Goal: Task Accomplishment & Management: Complete application form

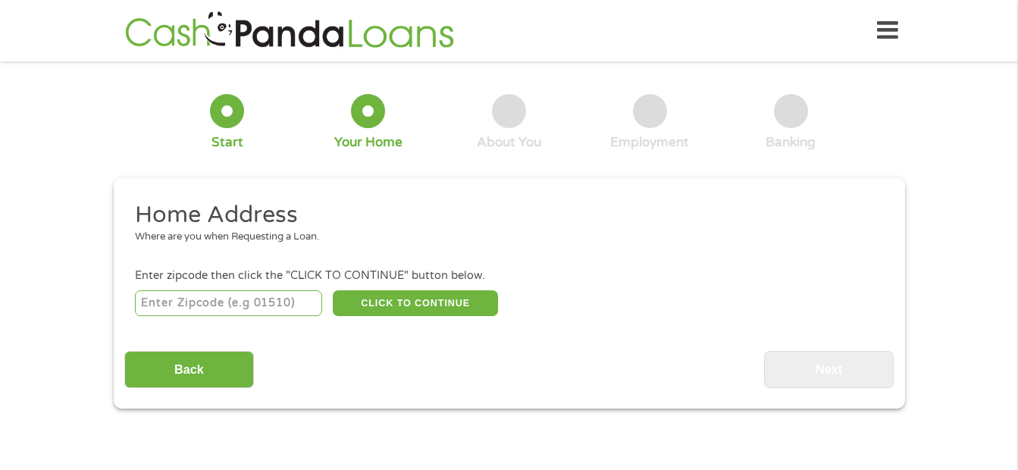
click at [236, 302] on input "number" at bounding box center [228, 303] width 187 height 26
type input "64601"
select select "[US_STATE]"
click at [432, 302] on button "CLICK TO CONTINUE" at bounding box center [415, 303] width 165 height 26
type input "64601"
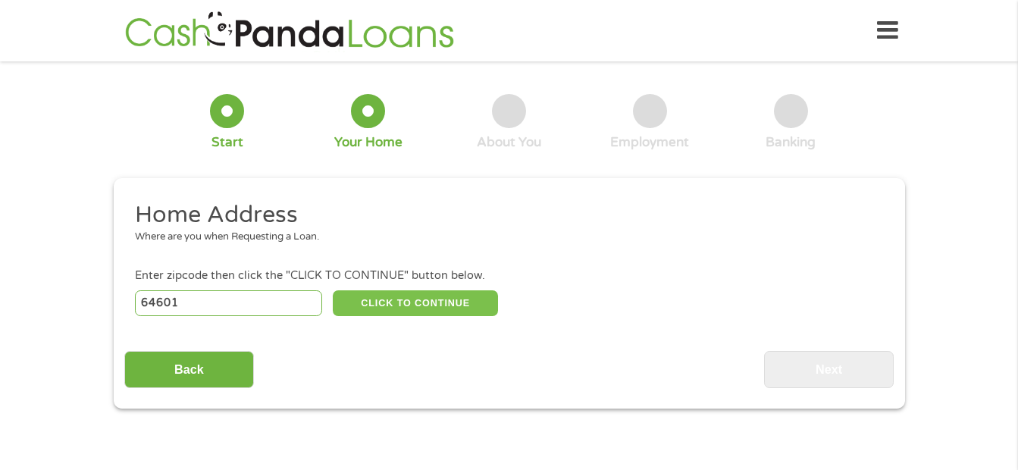
type input "Chillicothe"
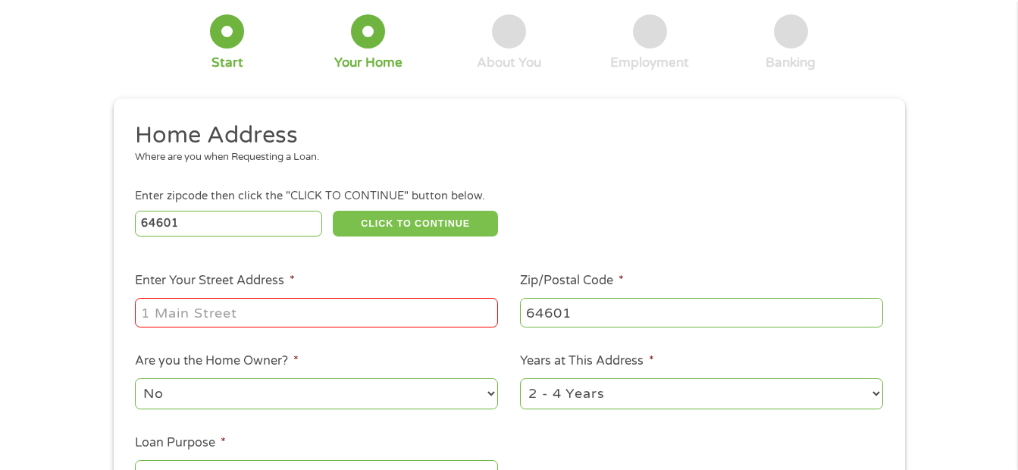
scroll to position [227, 0]
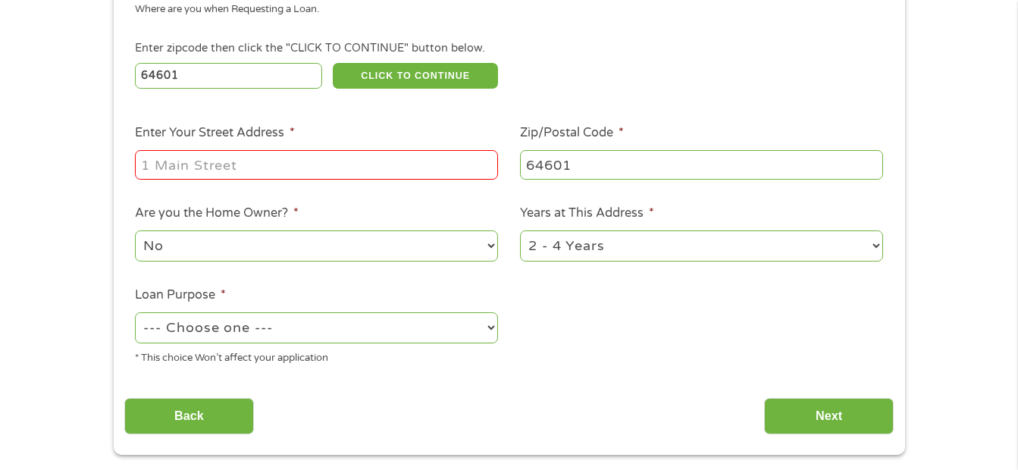
click at [367, 161] on input "Enter Your Street Address *" at bounding box center [316, 164] width 363 height 29
type input "[STREET_ADDRESS]"
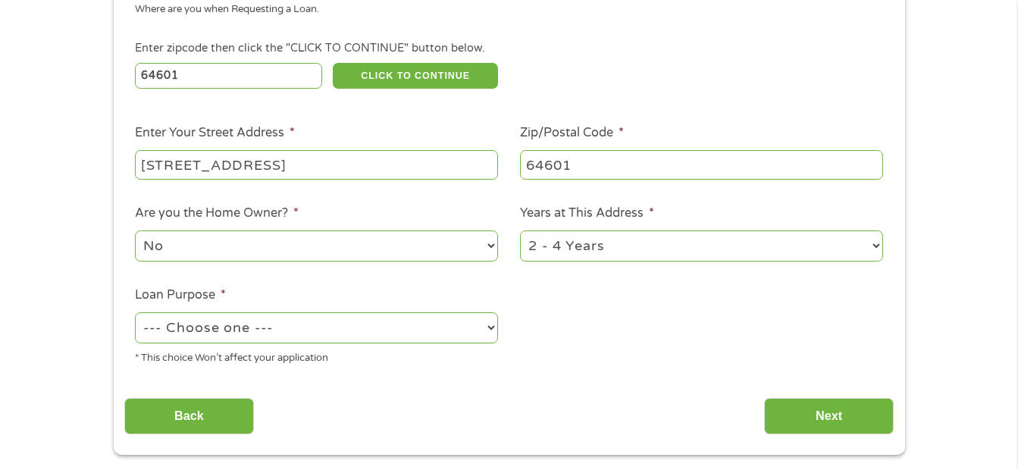
click at [341, 327] on select "--- Choose one --- Pay Bills Debt Consolidation Home Improvement Major Purchase…" at bounding box center [316, 327] width 363 height 31
select select "other"
click at [135, 312] on select "--- Choose one --- Pay Bills Debt Consolidation Home Improvement Major Purchase…" at bounding box center [316, 327] width 363 height 31
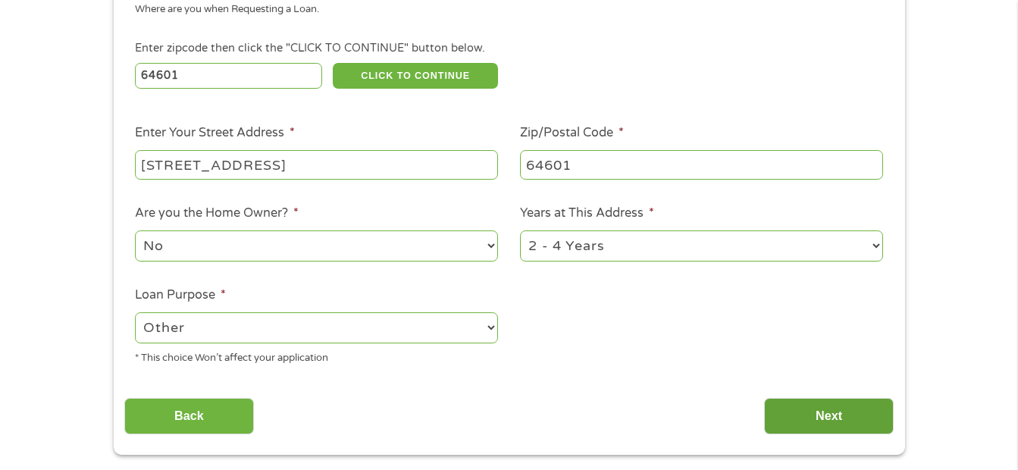
click at [812, 415] on input "Next" at bounding box center [829, 416] width 130 height 37
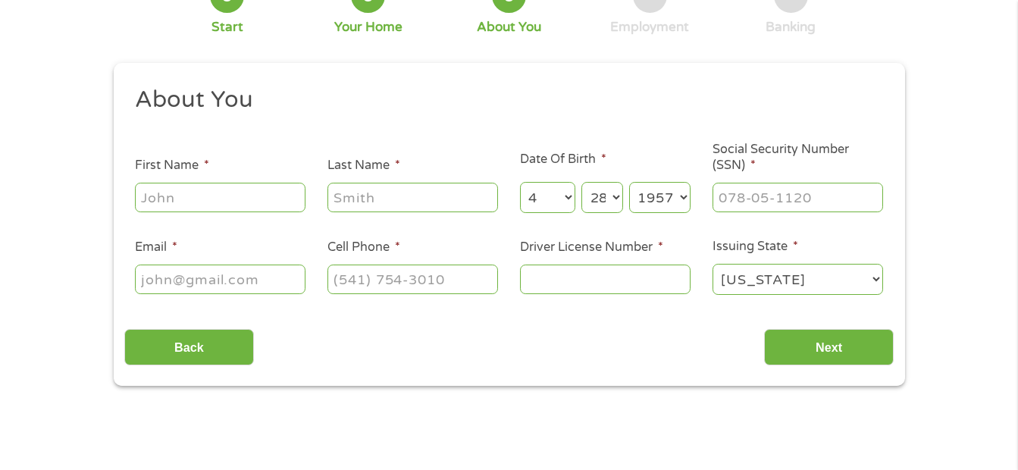
scroll to position [127, 0]
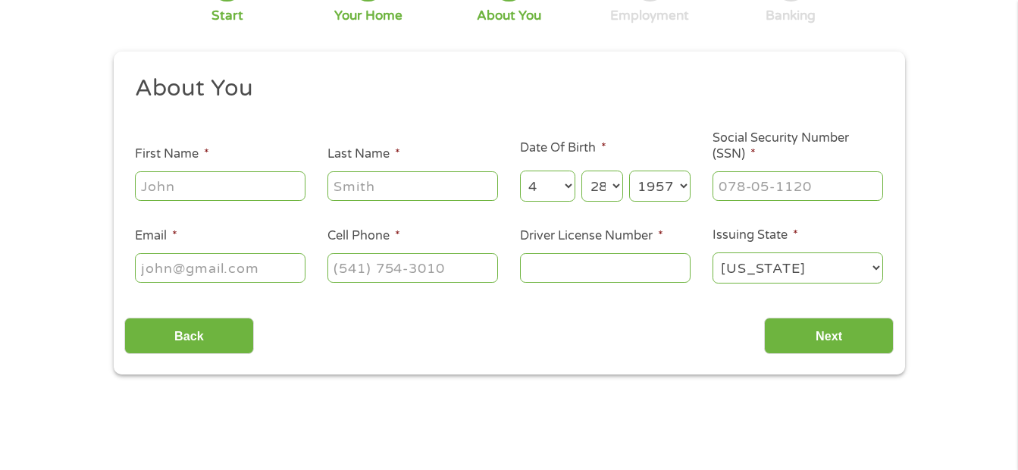
click at [249, 188] on input "First Name *" at bounding box center [220, 185] width 171 height 29
type input "[PERSON_NAME]"
type input "[EMAIL_ADDRESS][DOMAIN_NAME]"
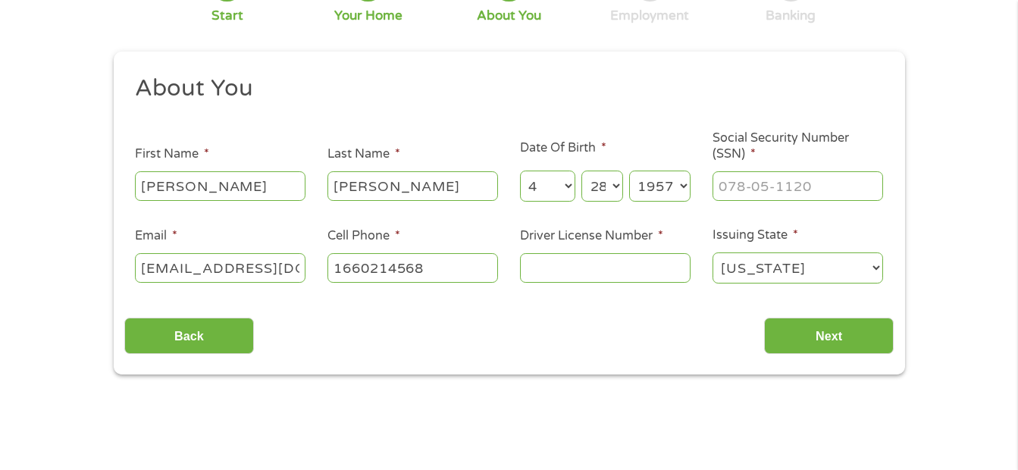
type input "(166) 021-4568"
click at [632, 270] on input "Driver License Number *" at bounding box center [605, 267] width 171 height 29
type input "U206450005"
click at [838, 345] on input "Next" at bounding box center [829, 336] width 130 height 37
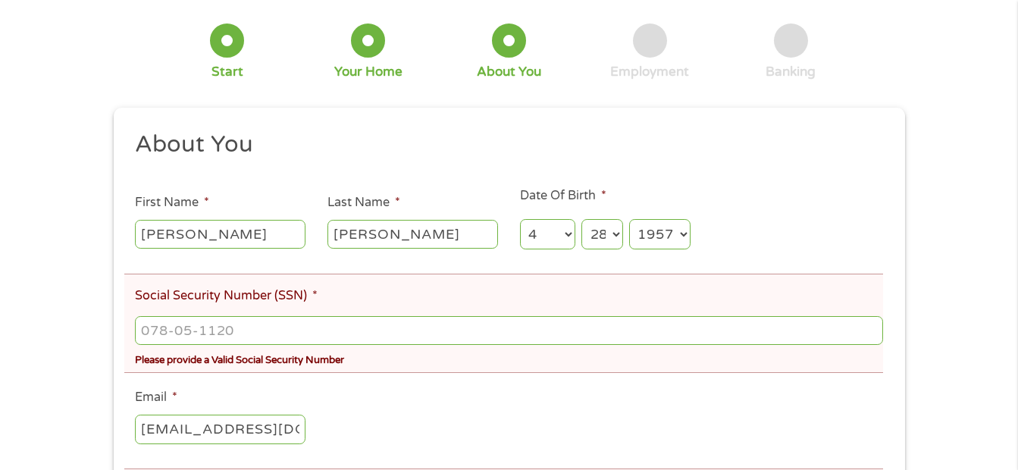
scroll to position [202, 0]
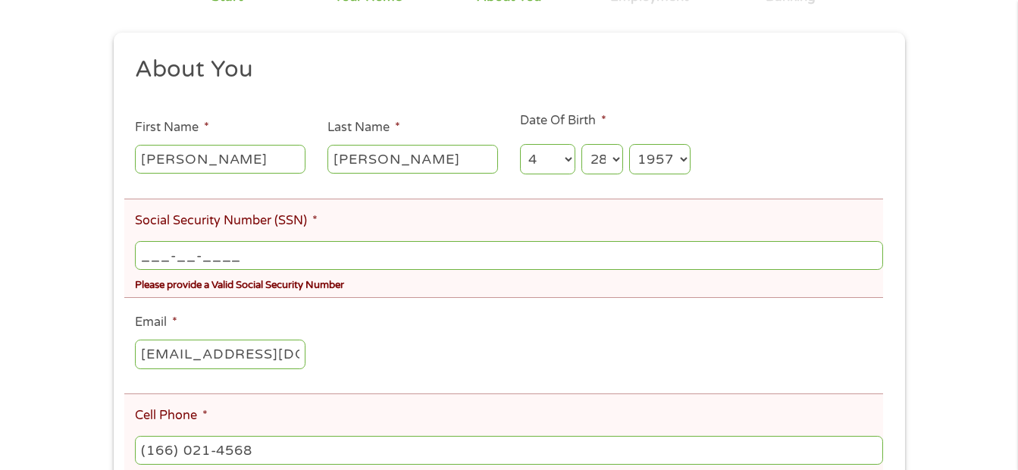
click at [211, 253] on input "___-__-____" at bounding box center [508, 255] width 747 height 29
click at [221, 253] on input "___-__-____" at bounding box center [508, 255] width 747 height 29
type input "___-__-__32"
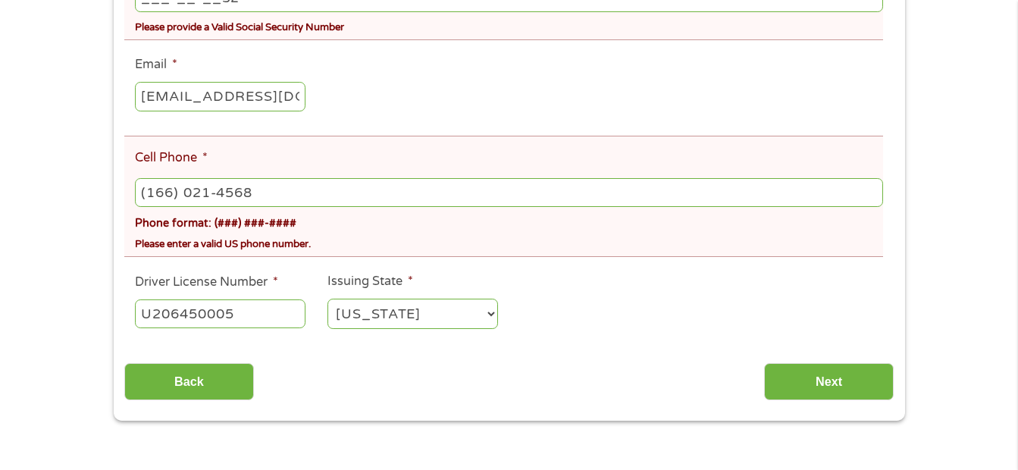
scroll to position [480, 0]
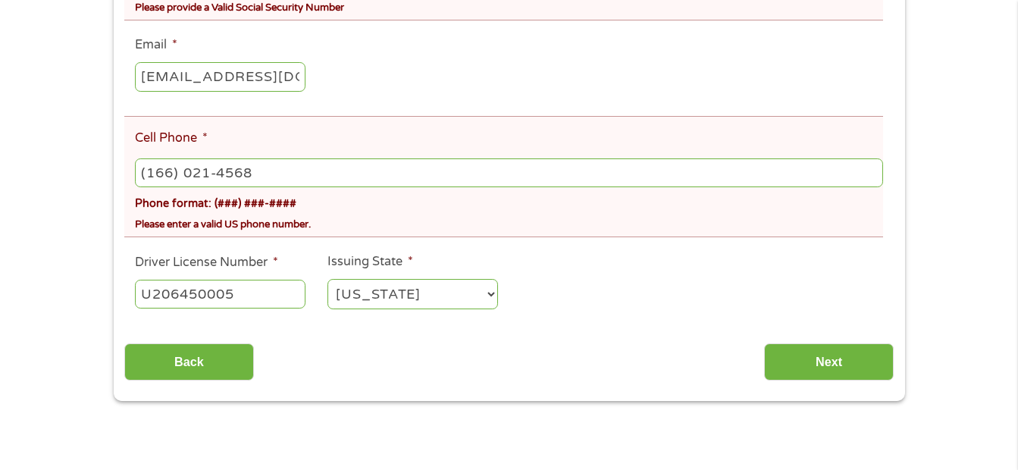
drag, startPoint x: 263, startPoint y: 168, endPoint x: -3, endPoint y: 136, distance: 268.0
drag, startPoint x: 255, startPoint y: 174, endPoint x: 68, endPoint y: 178, distance: 187.3
click at [294, 172] on input "(___) ___-____" at bounding box center [508, 172] width 747 height 29
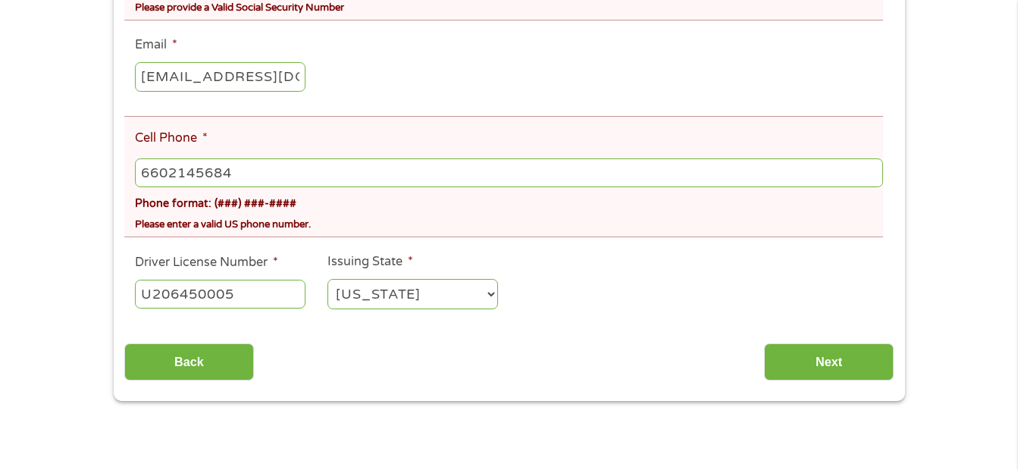
type input "[PHONE_NUMBER]"
click at [824, 354] on input "Next" at bounding box center [829, 361] width 130 height 37
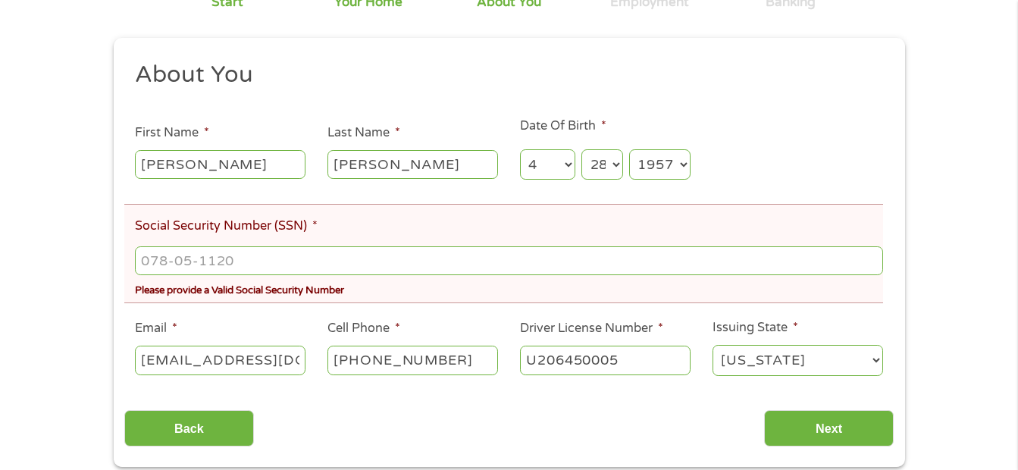
scroll to position [202, 0]
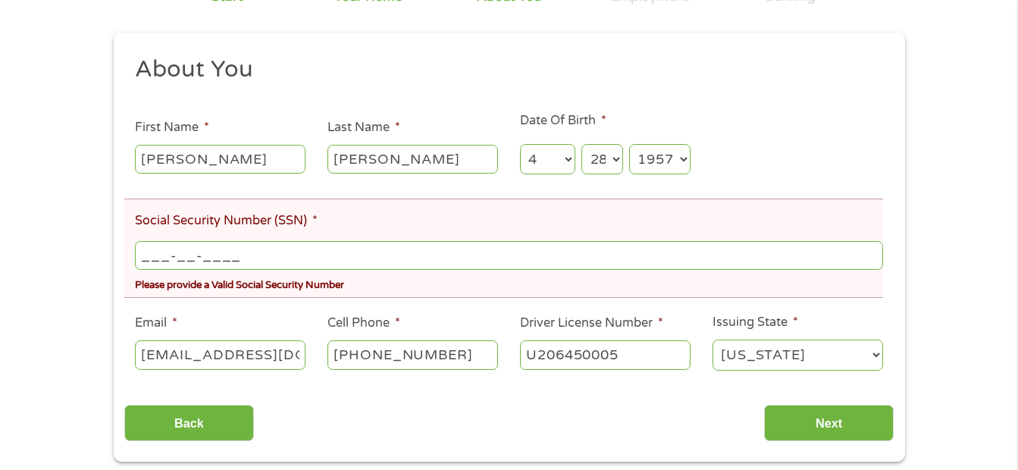
click at [250, 254] on input "___-__-____" at bounding box center [508, 255] width 747 height 29
type input "329-54-3058"
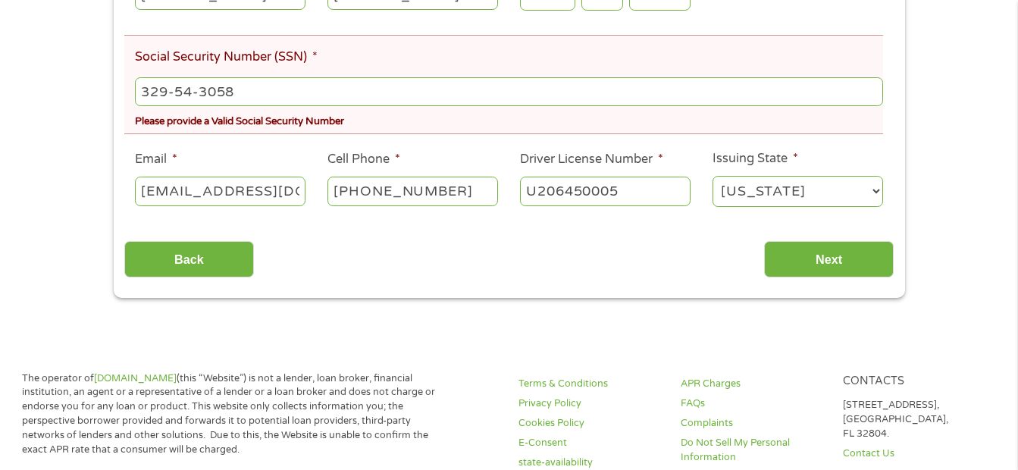
scroll to position [379, 0]
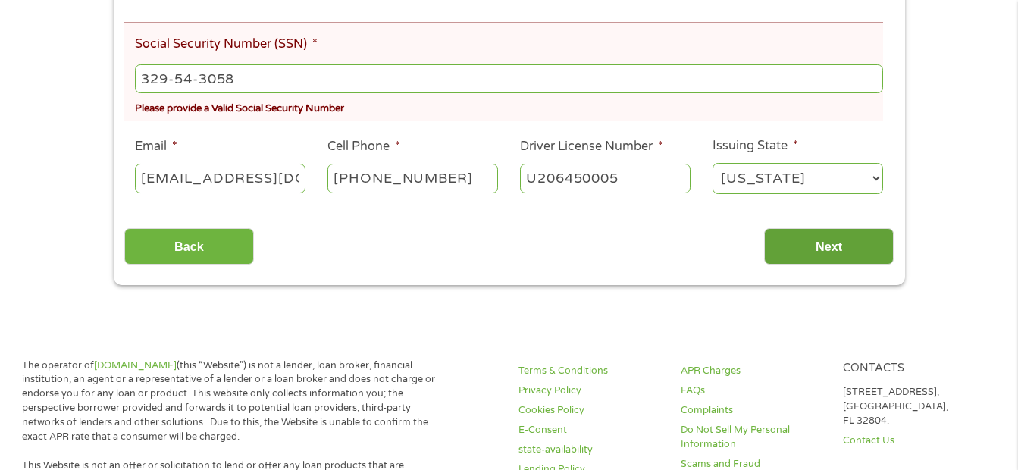
click at [816, 251] on input "Next" at bounding box center [829, 246] width 130 height 37
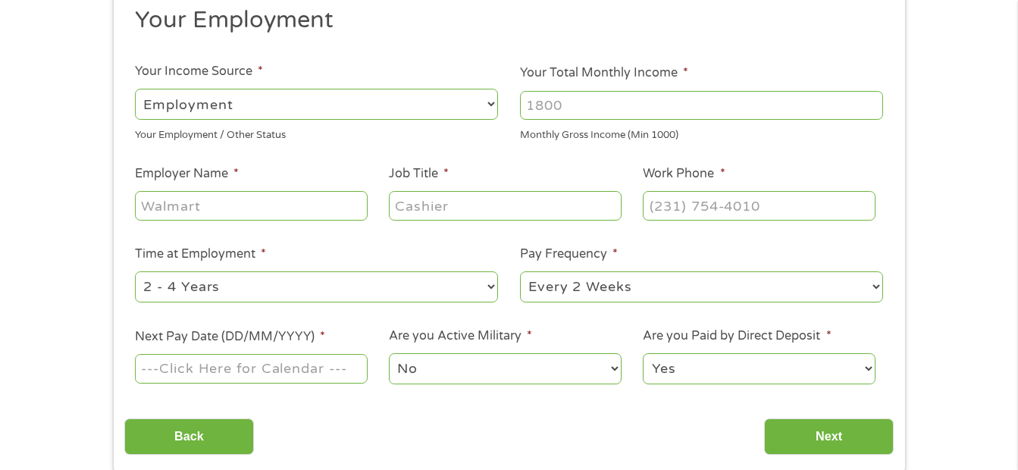
scroll to position [0, 0]
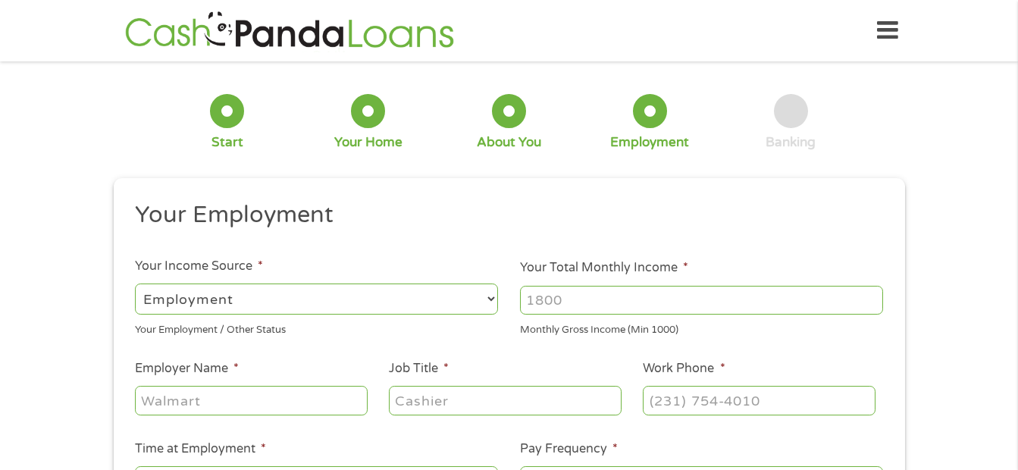
click at [438, 294] on select "--- Choose one --- Employment [DEMOGRAPHIC_DATA] Benefits" at bounding box center [316, 299] width 363 height 31
select select "benefits"
click at [135, 284] on select "--- Choose one --- Employment [DEMOGRAPHIC_DATA] Benefits" at bounding box center [316, 299] width 363 height 31
type input "Other"
type input "[PHONE_NUMBER]"
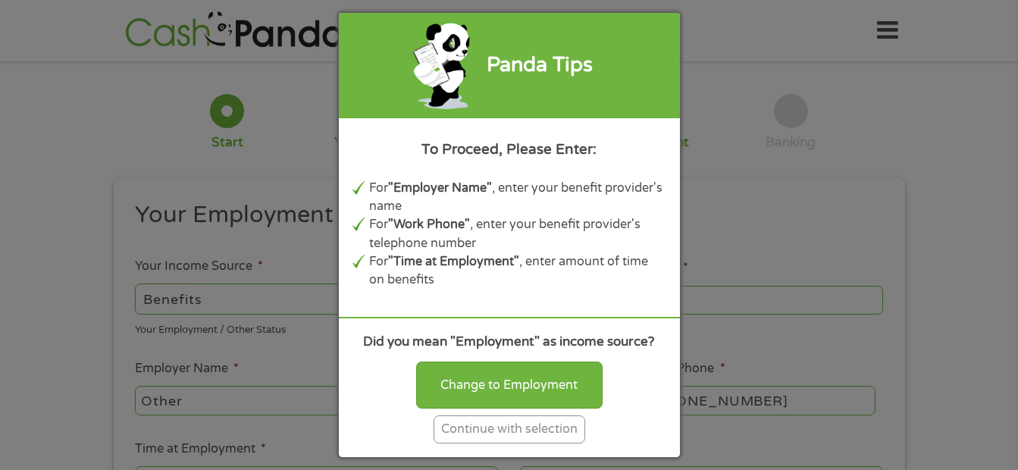
click at [517, 425] on div "Continue with selection" at bounding box center [510, 429] width 152 height 28
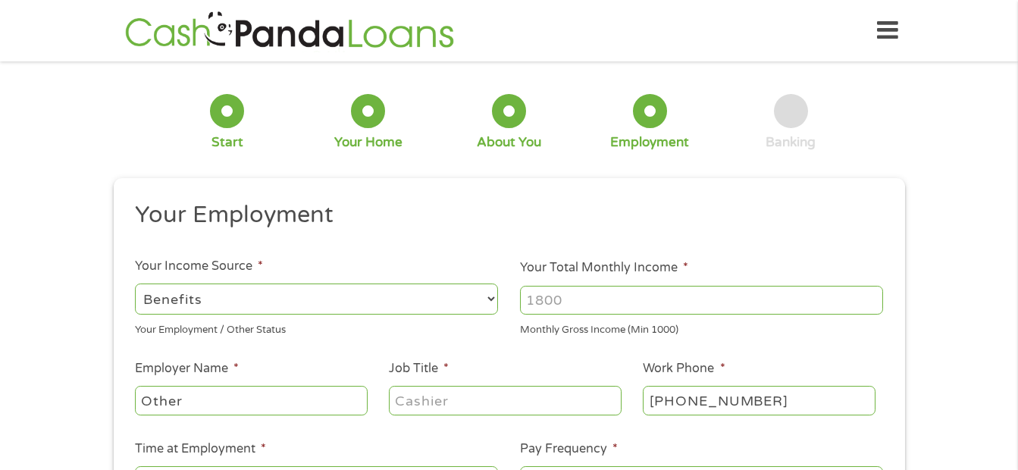
click at [663, 302] on input "Your Total Monthly Income *" at bounding box center [701, 300] width 363 height 29
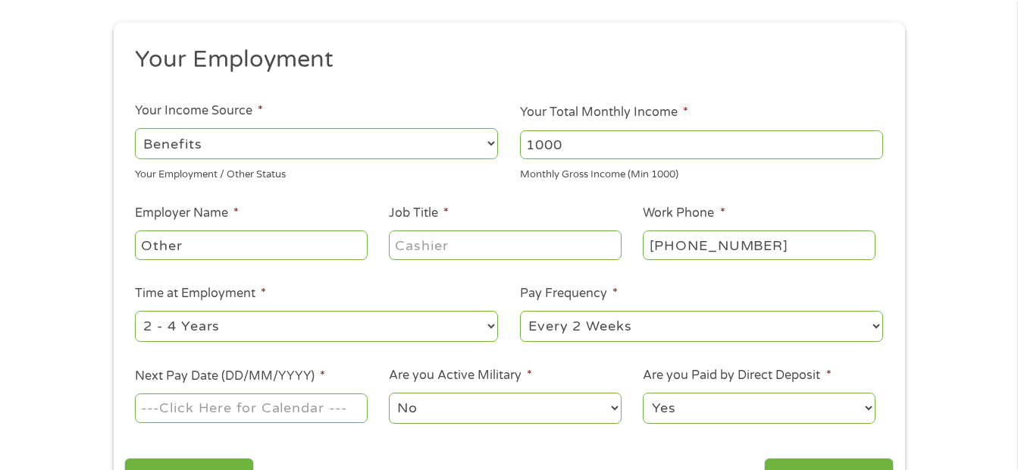
scroll to position [202, 0]
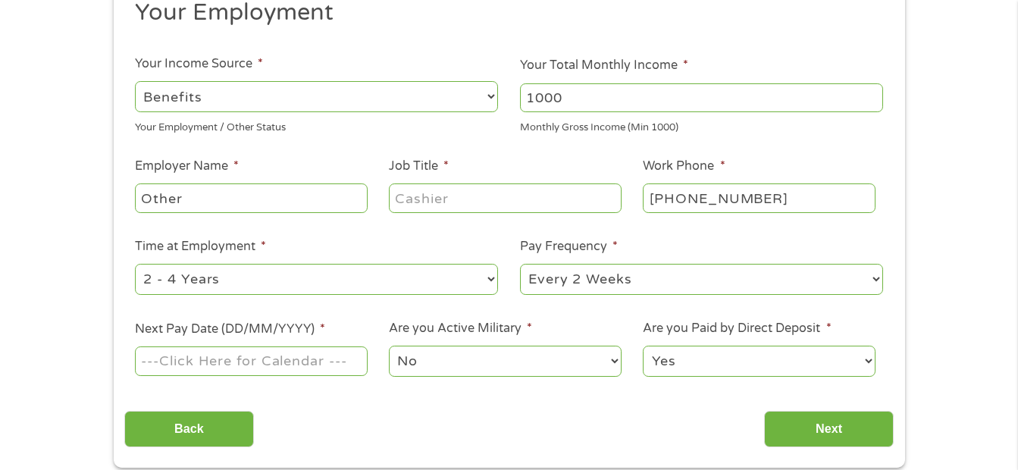
type input "1000"
click at [231, 193] on input "Other" at bounding box center [251, 197] width 232 height 29
click at [227, 200] on input "Other" at bounding box center [251, 197] width 232 height 29
click at [696, 280] on select "--- Choose one --- Every 2 Weeks Every Week Monthly Semi-Monthly" at bounding box center [701, 279] width 363 height 31
select select "monthly"
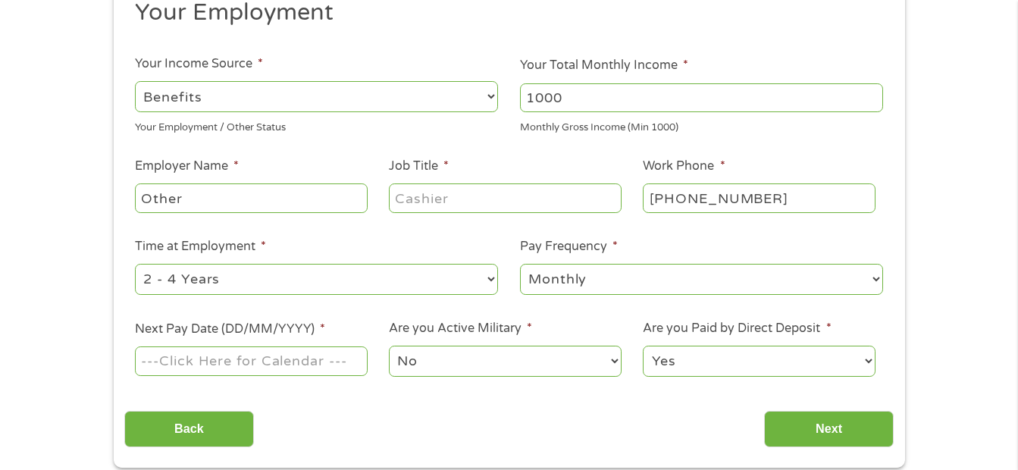
click at [520, 264] on select "--- Choose one --- Every 2 Weeks Every Week Monthly Semi-Monthly" at bounding box center [701, 279] width 363 height 31
click at [306, 368] on input "Next Pay Date (DD/MM/YYYY) *" at bounding box center [251, 360] width 232 height 29
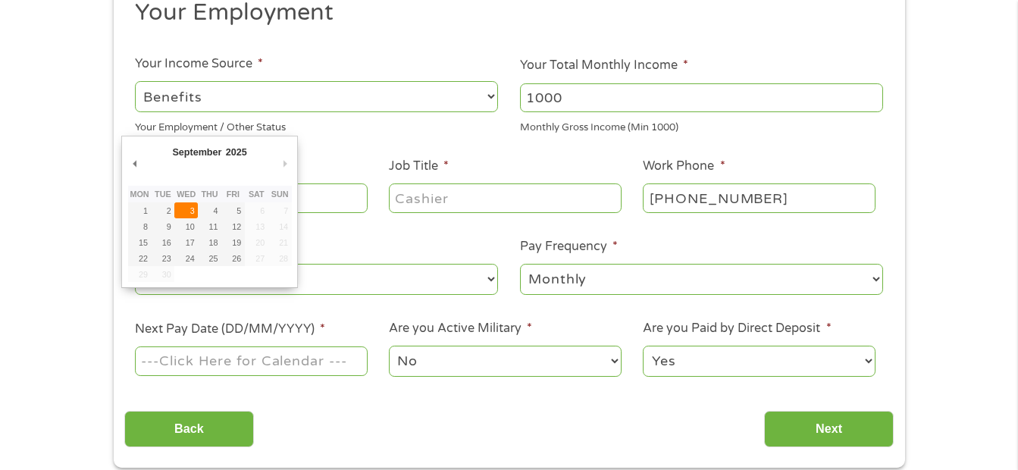
type input "[DATE]"
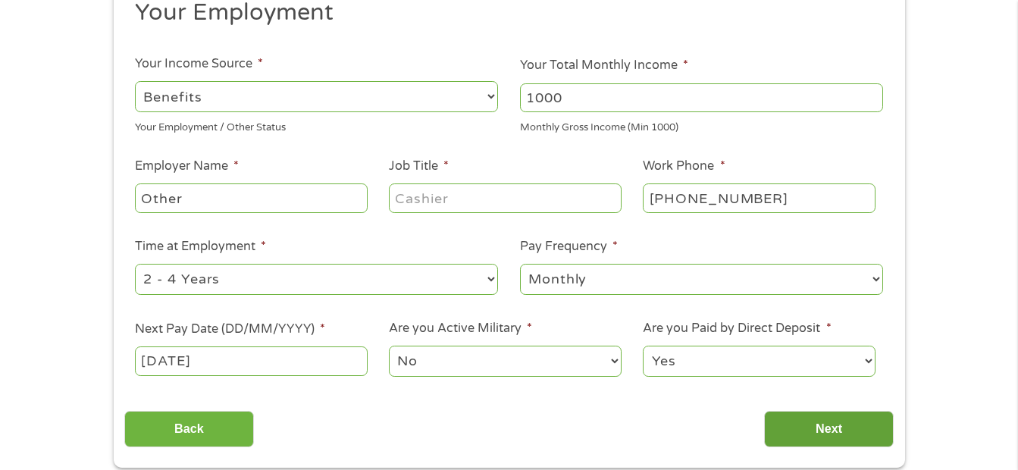
click at [820, 416] on input "Next" at bounding box center [829, 429] width 130 height 37
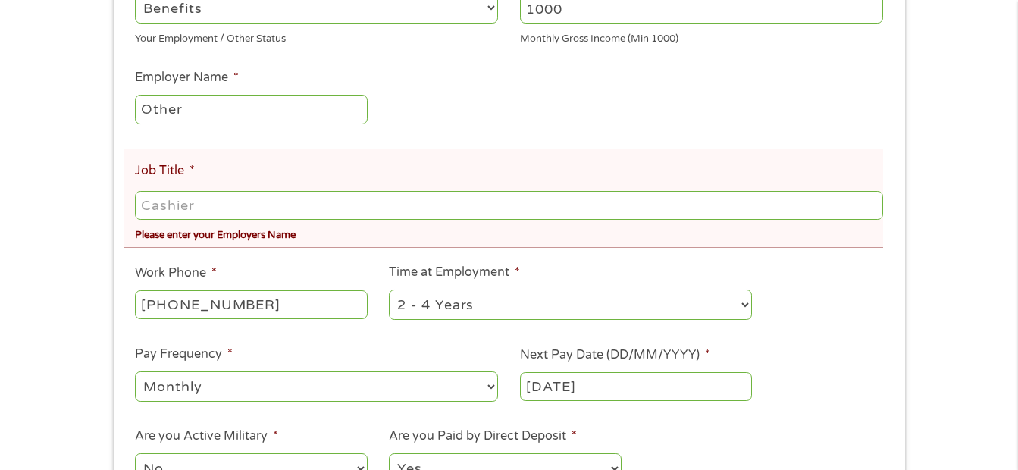
scroll to position [354, 0]
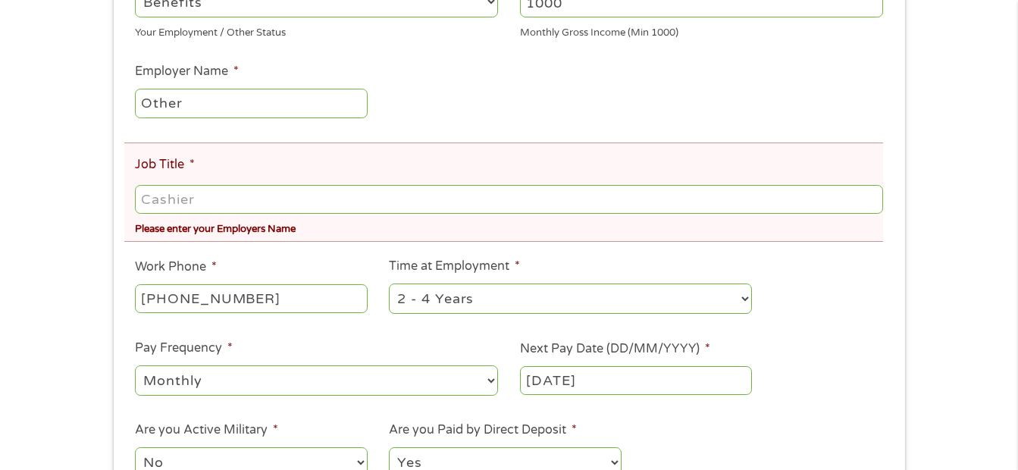
click at [431, 199] on input "Job Title *" at bounding box center [508, 199] width 747 height 29
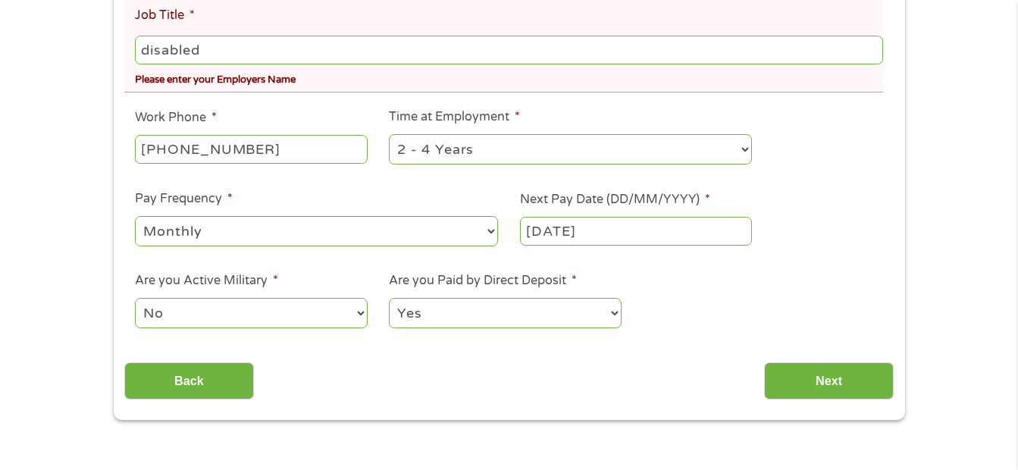
scroll to position [506, 0]
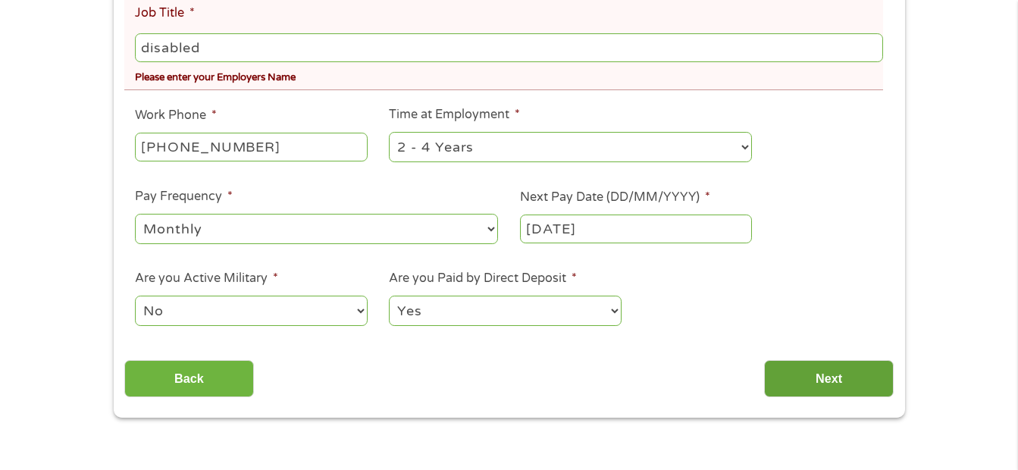
type input "disabled"
click at [812, 377] on input "Next" at bounding box center [829, 378] width 130 height 37
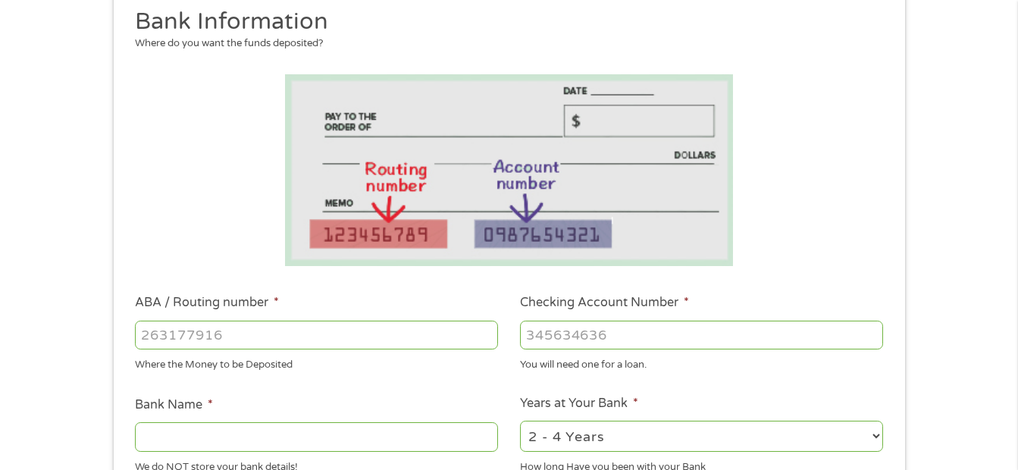
scroll to position [227, 0]
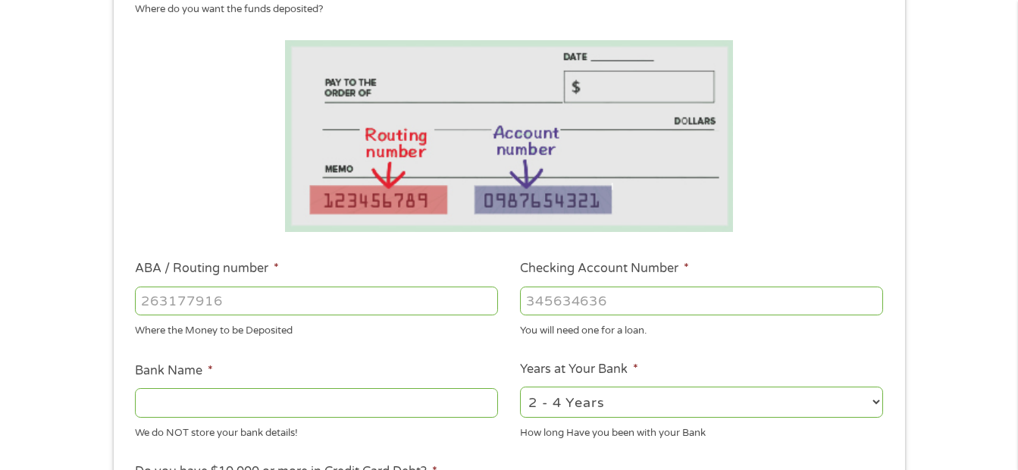
click at [628, 306] on input "Checking Account Number *" at bounding box center [701, 301] width 363 height 29
click at [365, 301] on input "ABA / Routing number *" at bounding box center [316, 301] width 363 height 29
type input "301271512"
type input "INVESTORS COMMUNITY BANK"
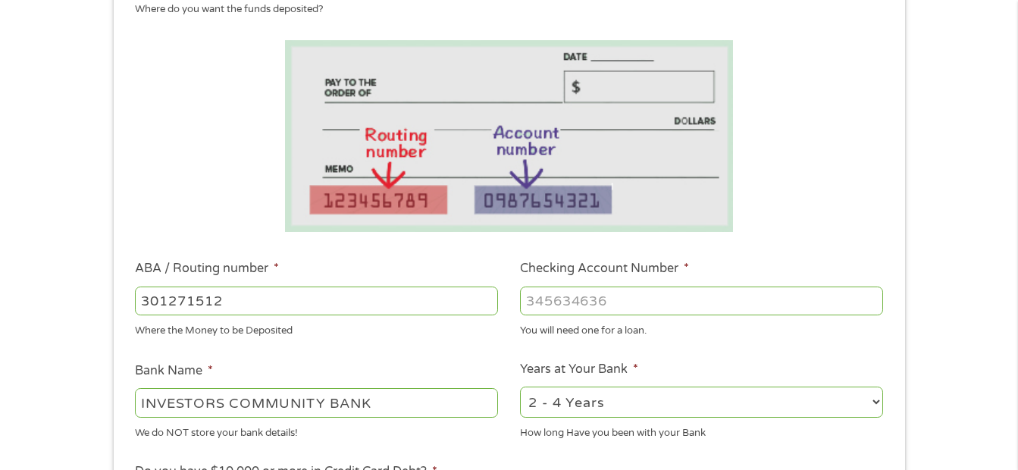
type input "301271512"
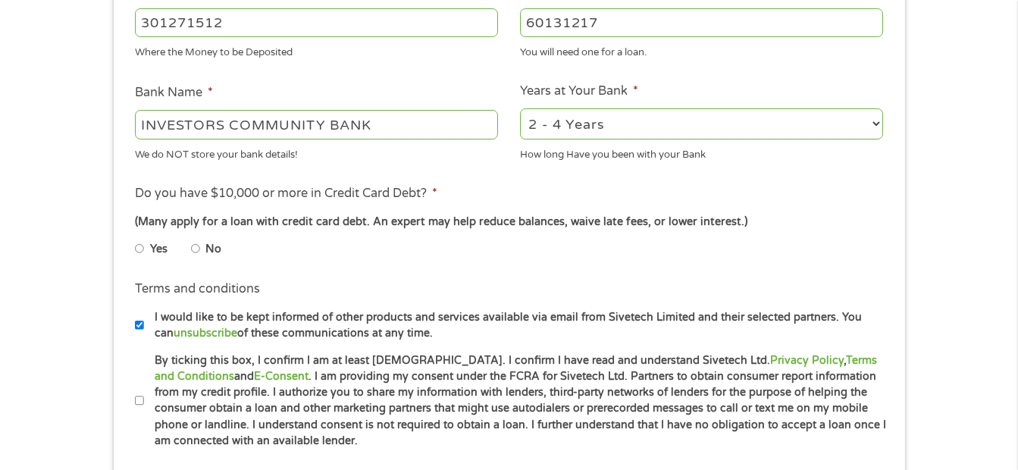
scroll to position [531, 0]
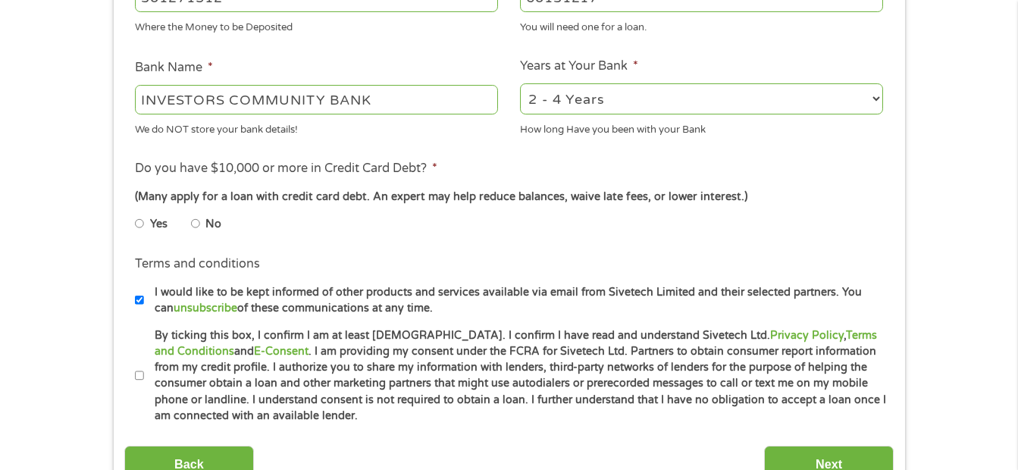
type input "60131217"
click at [195, 227] on input "No" at bounding box center [195, 224] width 9 height 24
radio input "true"
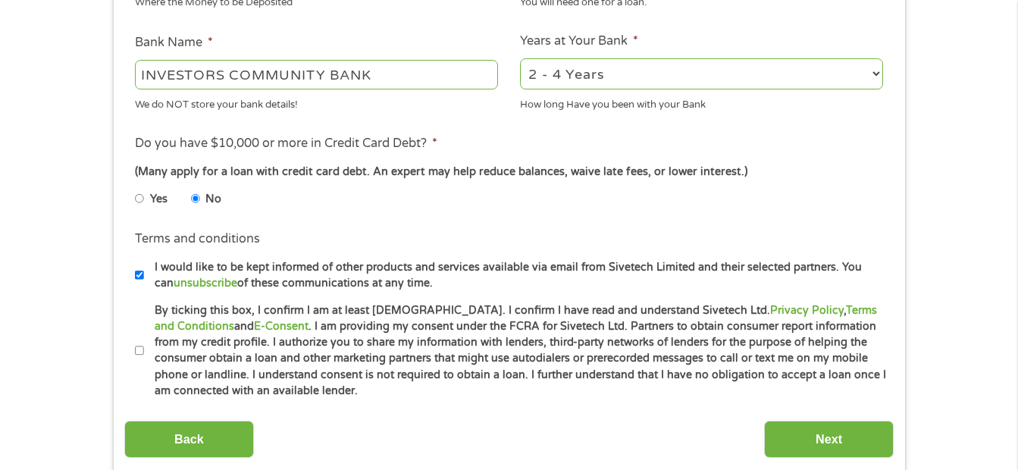
click at [138, 352] on input "By ticking this box, I confirm I am at least [DEMOGRAPHIC_DATA]. I confirm I ha…" at bounding box center [139, 351] width 9 height 24
checkbox input "true"
click at [845, 441] on input "Next" at bounding box center [829, 439] width 130 height 37
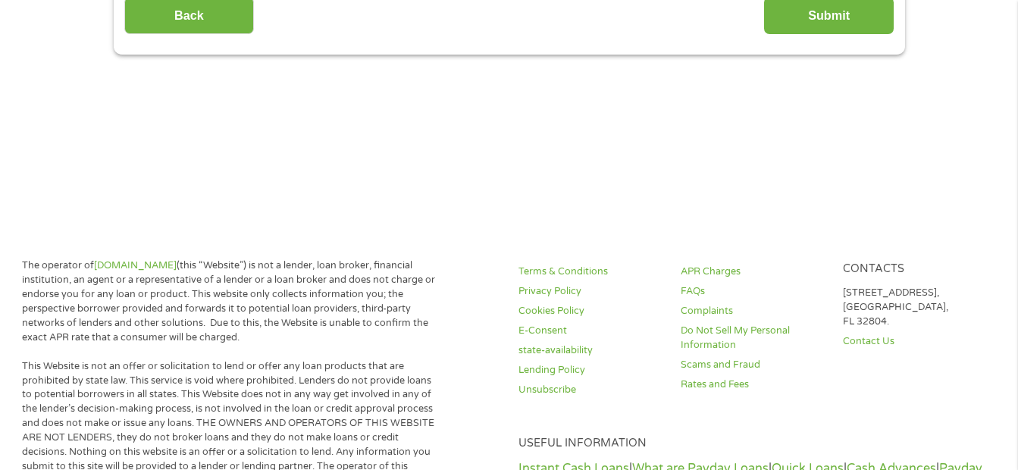
scroll to position [0, 0]
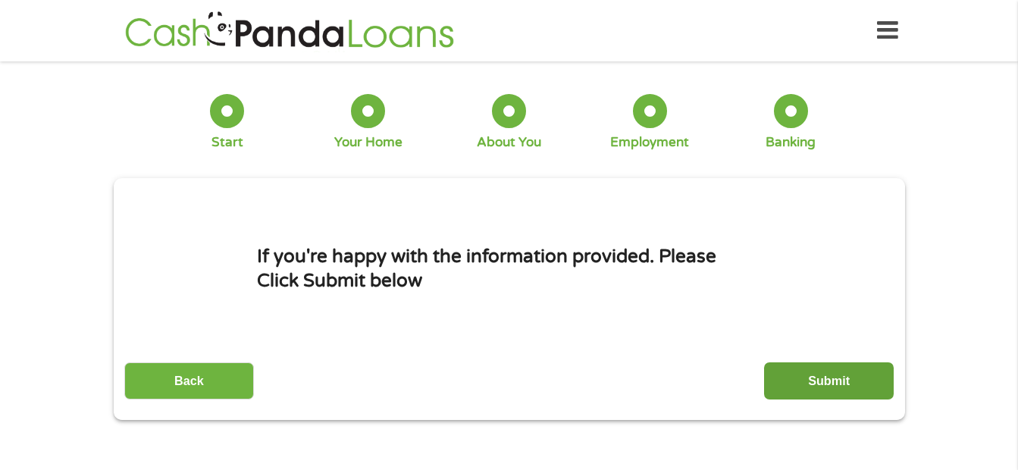
click at [820, 385] on input "Submit" at bounding box center [829, 380] width 130 height 37
